Goal: Task Accomplishment & Management: Use online tool/utility

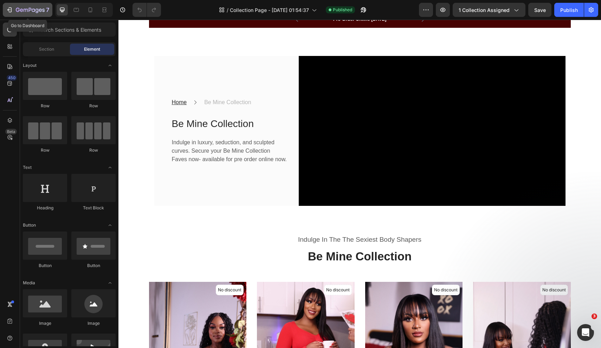
click at [10, 8] on icon "button" at bounding box center [9, 9] width 7 height 7
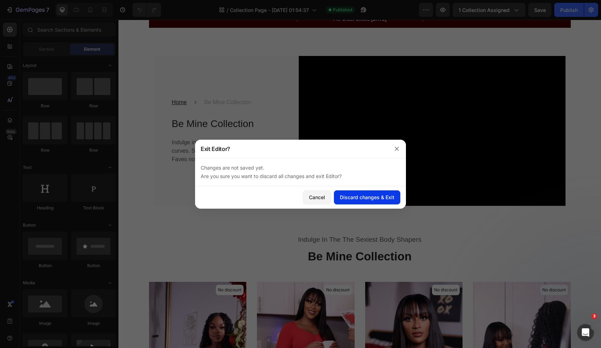
click at [351, 198] on div "Discard changes & Exit" at bounding box center [367, 196] width 54 height 7
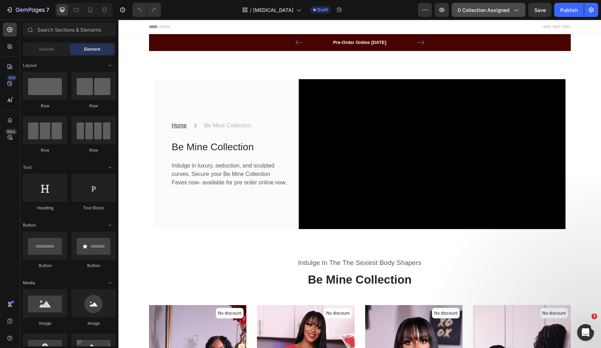
click at [475, 10] on span "0 collection assigned" at bounding box center [484, 9] width 52 height 7
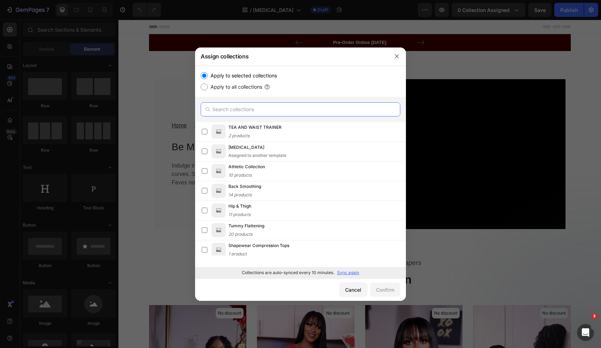
click at [247, 106] on input "text" at bounding box center [301, 109] width 200 height 14
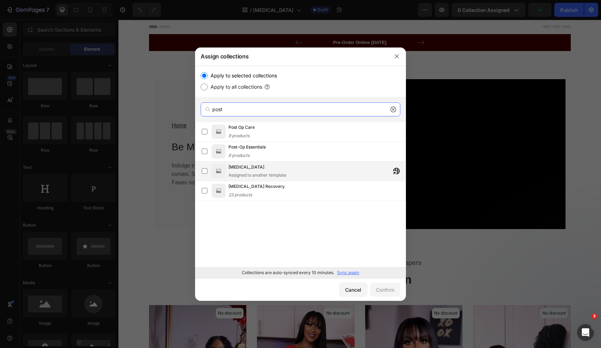
type input "post"
click at [250, 173] on div "Assigned to another template" at bounding box center [258, 175] width 58 height 6
click at [389, 290] on div "Confirm" at bounding box center [385, 289] width 18 height 7
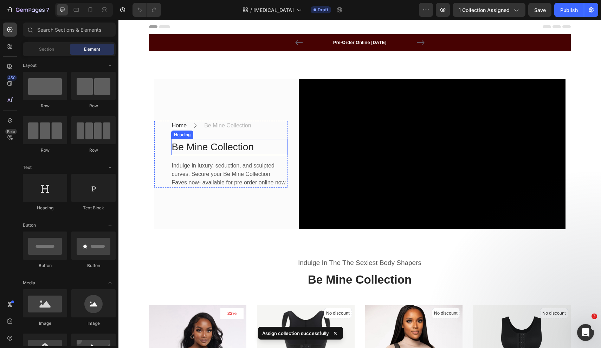
click at [212, 150] on h2 "Be Mine Collection" at bounding box center [229, 147] width 116 height 16
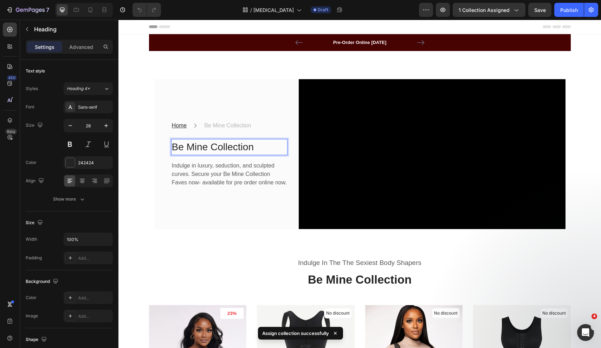
click at [205, 150] on p "Be Mine Collection" at bounding box center [229, 147] width 115 height 15
click at [200, 149] on p "Be Mine Collection" at bounding box center [229, 147] width 115 height 15
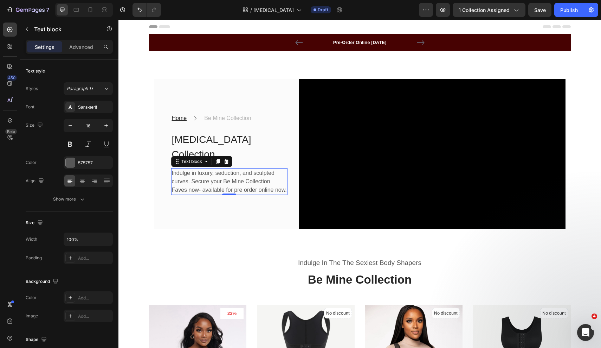
click at [219, 172] on p "Indulge in luxury, seduction, and sculpted curves. Secure your Be Mine Collecti…" at bounding box center [229, 181] width 115 height 25
click at [238, 169] on p "Indulge in luxury, seduction, and sculpted curves. Secure your Be Mine Collecti…" at bounding box center [229, 181] width 115 height 25
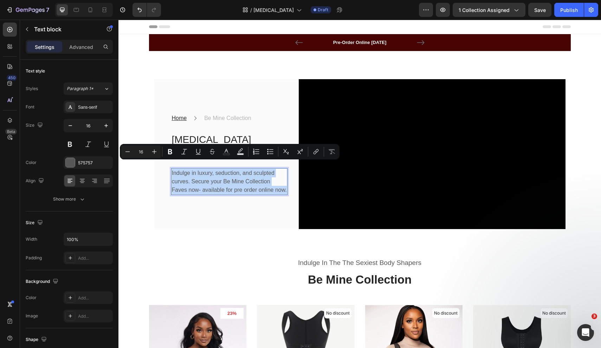
copy p "Indulge in luxury, seduction, and sculpted curves. Secure your Be Mine Collecti…"
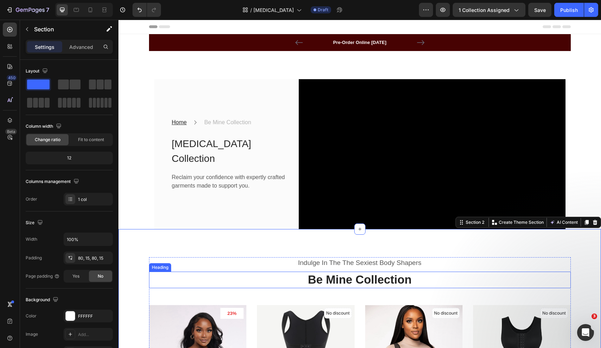
click at [191, 271] on h2 "Be Mine Collection" at bounding box center [360, 279] width 422 height 17
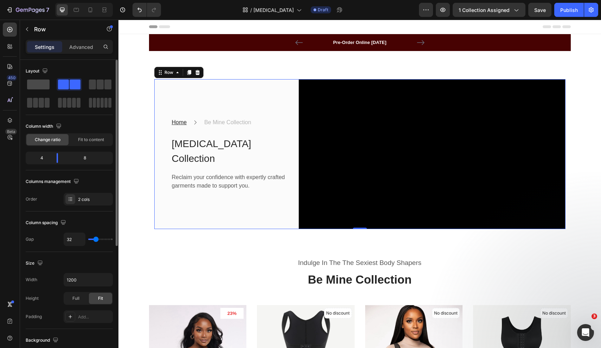
click at [44, 82] on span at bounding box center [38, 84] width 22 height 10
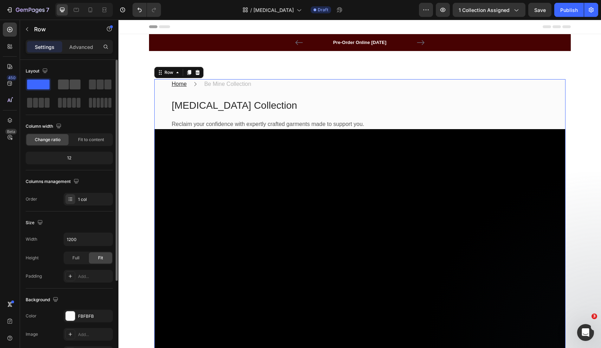
click at [69, 88] on span at bounding box center [63, 84] width 11 height 10
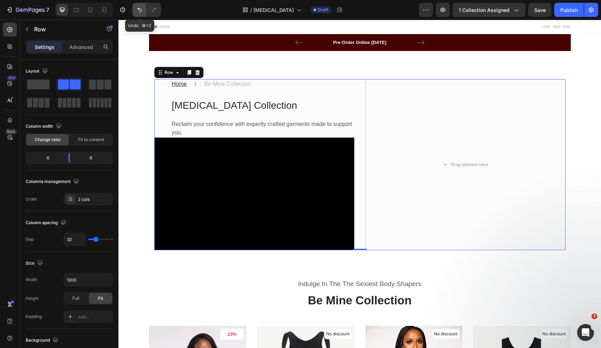
click at [141, 7] on icon "Undo/Redo" at bounding box center [139, 9] width 7 height 7
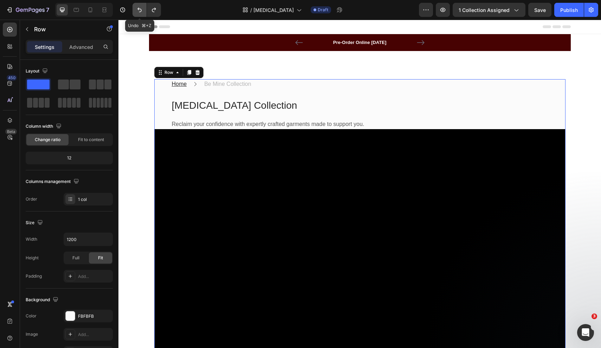
click at [141, 7] on icon "Undo/Redo" at bounding box center [139, 9] width 7 height 7
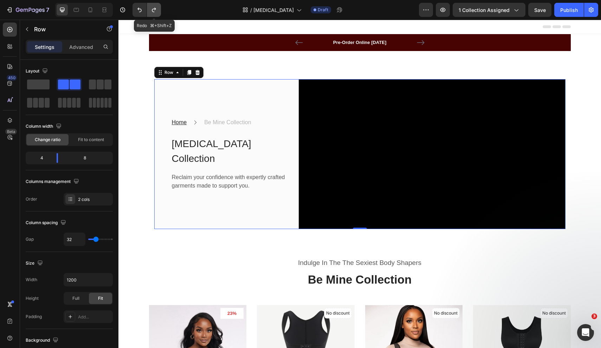
click at [153, 13] on icon "Undo/Redo" at bounding box center [153, 9] width 7 height 7
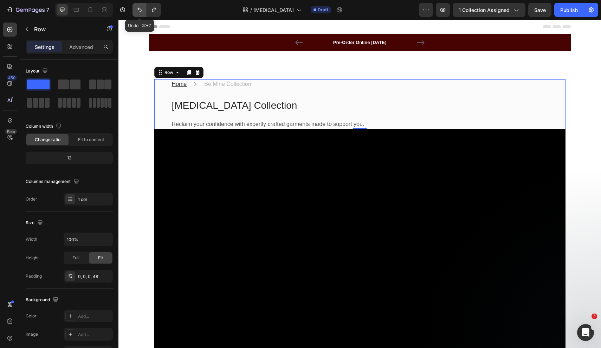
click at [139, 8] on icon "Undo/Redo" at bounding box center [139, 10] width 4 height 5
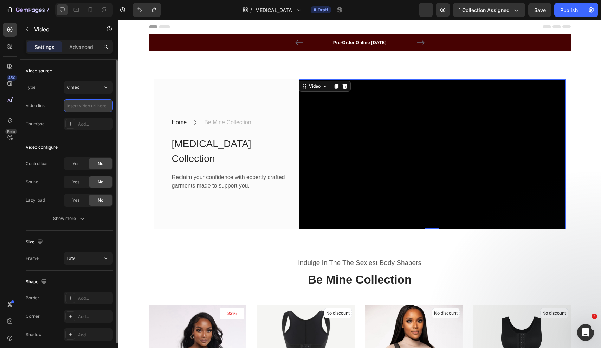
paste input "[URL][DOMAIN_NAME]"
type input "[URL][DOMAIN_NAME]"
click at [82, 219] on icon "button" at bounding box center [83, 219] width 4 height 2
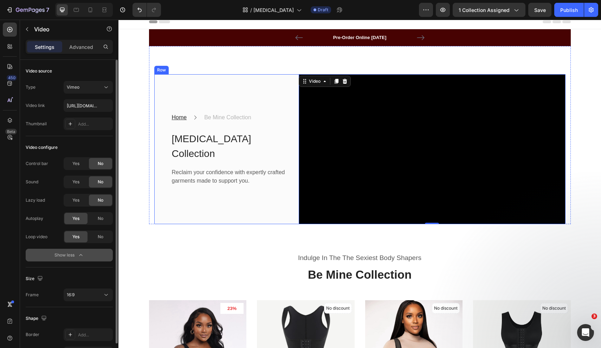
scroll to position [5, 0]
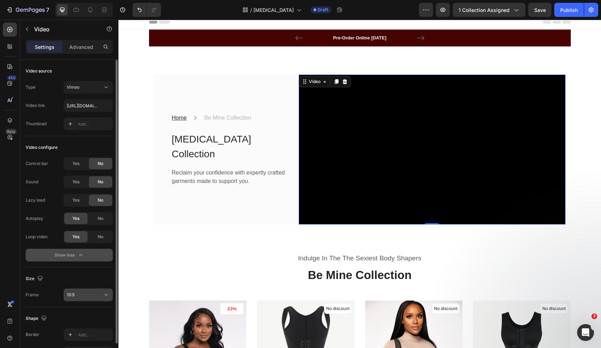
click at [99, 289] on button "16:9" at bounding box center [88, 294] width 49 height 13
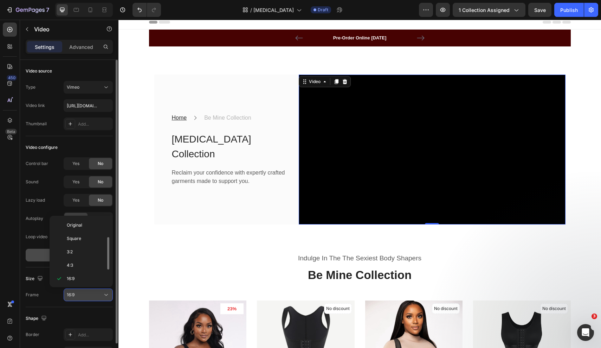
scroll to position [13, 0]
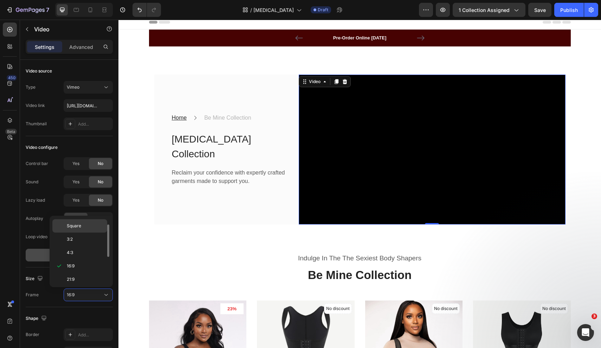
click at [91, 226] on p "Square" at bounding box center [85, 226] width 37 height 6
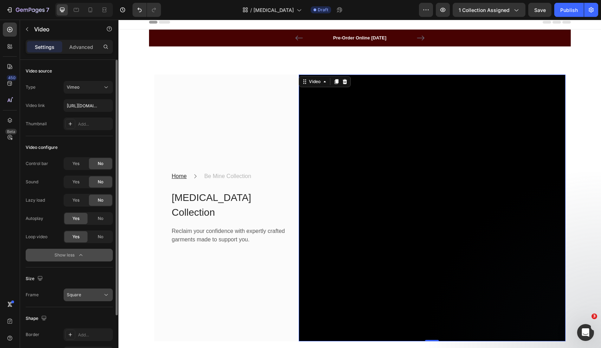
click at [90, 297] on div "Square" at bounding box center [85, 294] width 36 height 6
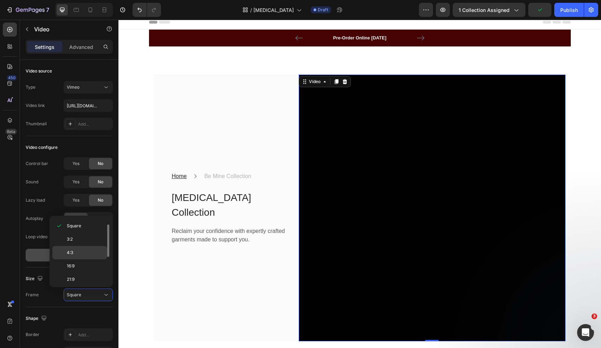
click at [89, 254] on p "4:3" at bounding box center [85, 252] width 37 height 6
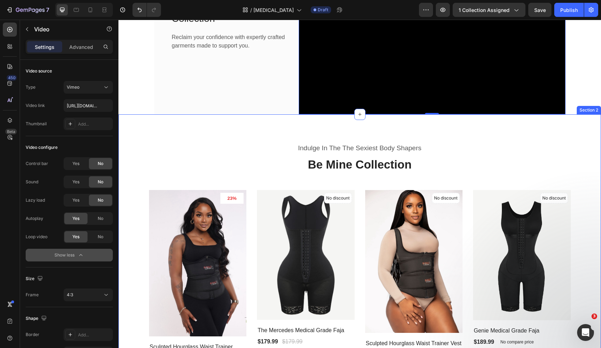
scroll to position [165, 0]
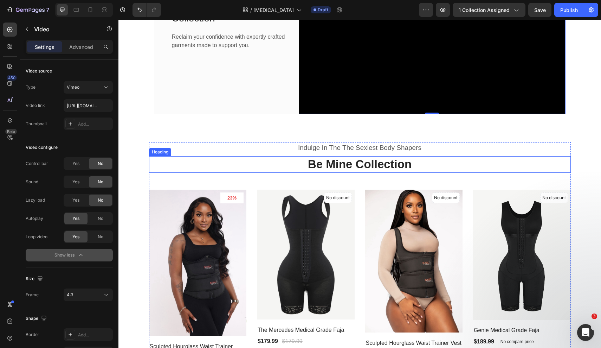
click at [379, 166] on h2 "Be Mine Collection" at bounding box center [360, 164] width 422 height 17
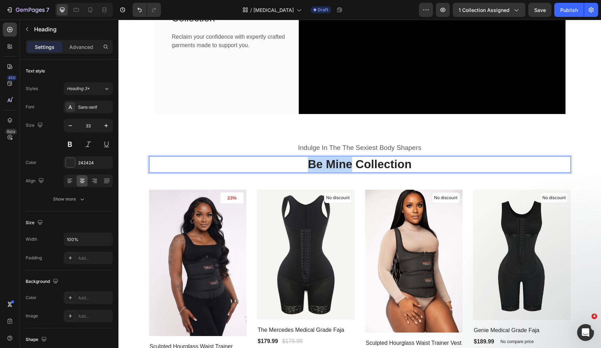
drag, startPoint x: 352, startPoint y: 165, endPoint x: 304, endPoint y: 162, distance: 47.2
click at [304, 162] on p "Be Mine Collection" at bounding box center [360, 164] width 420 height 15
click at [381, 165] on p "[MEDICAL_DATA] Collection" at bounding box center [360, 164] width 420 height 15
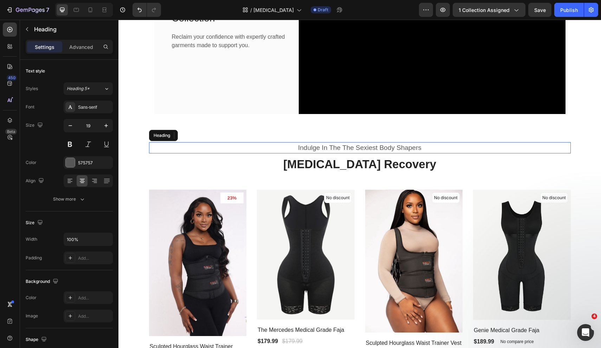
click at [371, 149] on h2 "Indulge In The The Sexiest Body Shapers" at bounding box center [360, 148] width 422 height 12
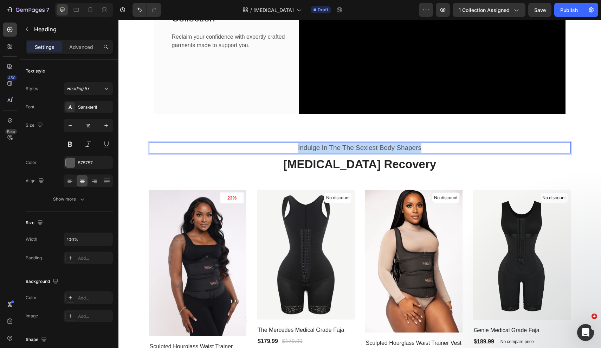
click at [371, 149] on p "Indulge In The The Sexiest Body Shapers" at bounding box center [360, 148] width 420 height 10
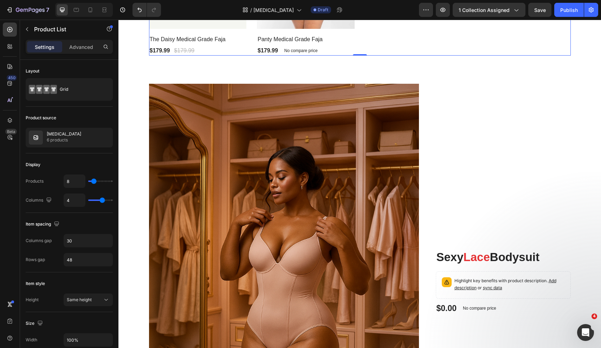
scroll to position [646, 0]
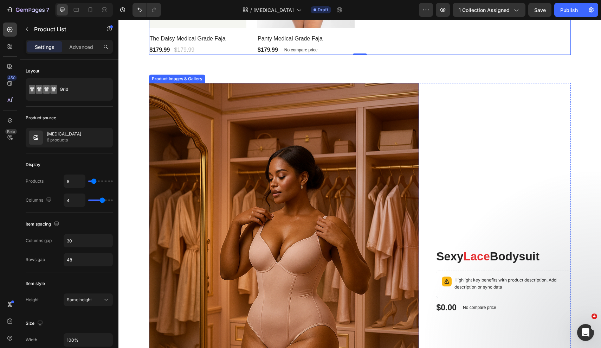
click at [350, 181] on img at bounding box center [284, 285] width 270 height 405
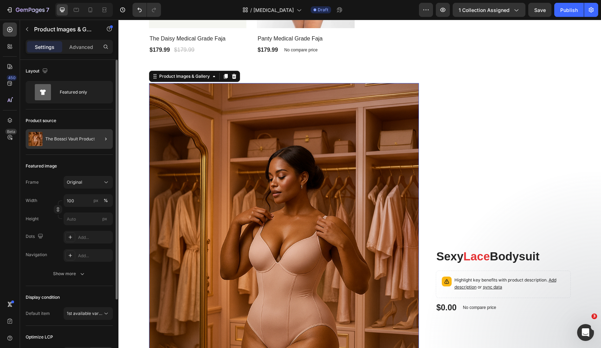
click at [93, 141] on div at bounding box center [103, 139] width 20 height 20
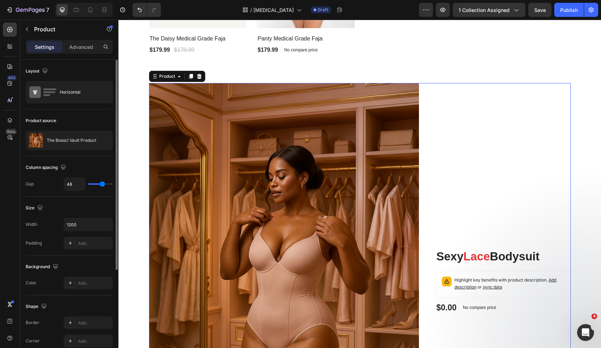
click at [471, 133] on div "Sexy Lace Bodysuit Heading Highlight key benefits with product description. Add…" at bounding box center [503, 285] width 135 height 405
click at [199, 75] on icon at bounding box center [199, 76] width 5 height 5
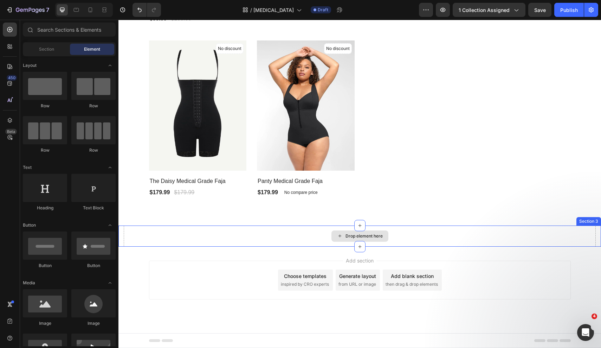
click at [206, 225] on div "Drop element here" at bounding box center [360, 235] width 472 height 21
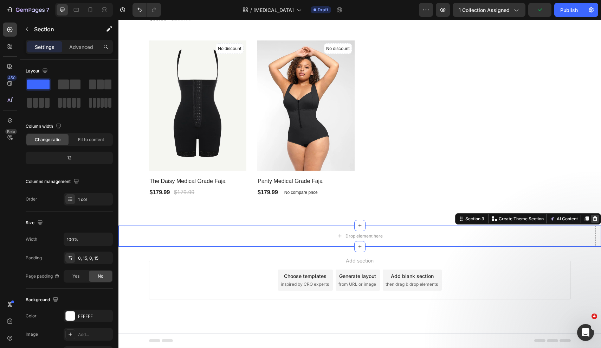
click at [593, 216] on icon at bounding box center [595, 219] width 6 height 6
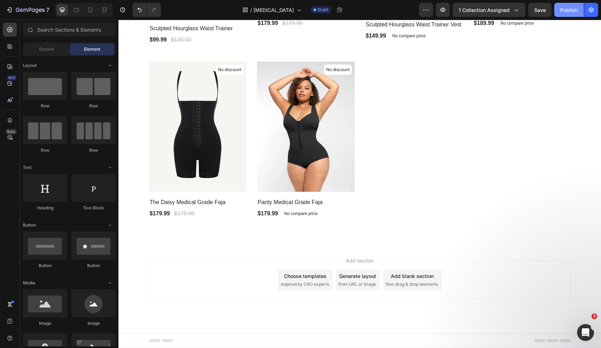
click at [573, 8] on div "Publish" at bounding box center [569, 9] width 18 height 7
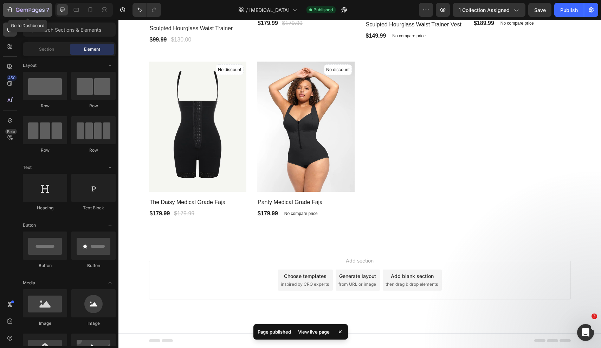
click at [25, 10] on icon "button" at bounding box center [30, 10] width 29 height 6
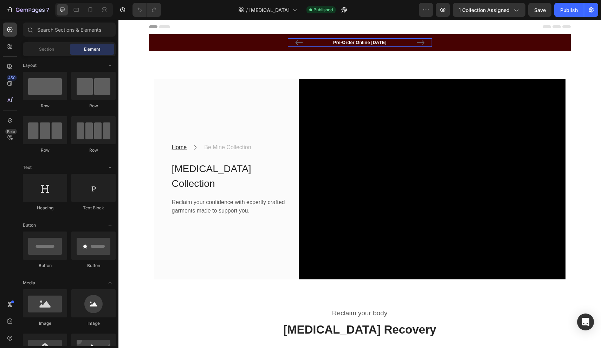
click at [345, 42] on p "Pre-Order Online [DATE]" at bounding box center [360, 42] width 143 height 7
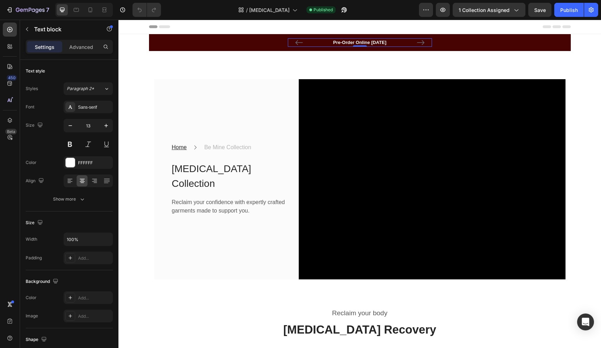
click at [343, 43] on p "Pre-Order Online [DATE]" at bounding box center [360, 42] width 143 height 7
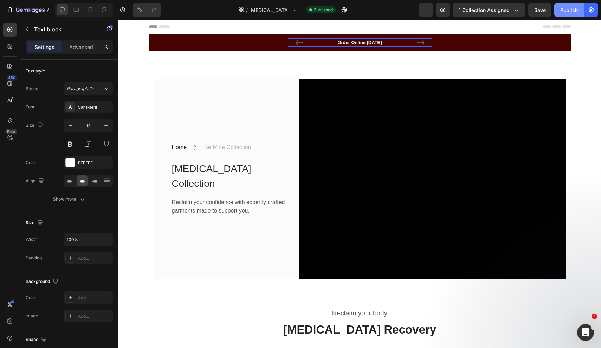
click at [568, 10] on div "Publish" at bounding box center [569, 9] width 18 height 7
click at [442, 9] on icon "button" at bounding box center [442, 10] width 5 height 4
